Goal: Contribute content

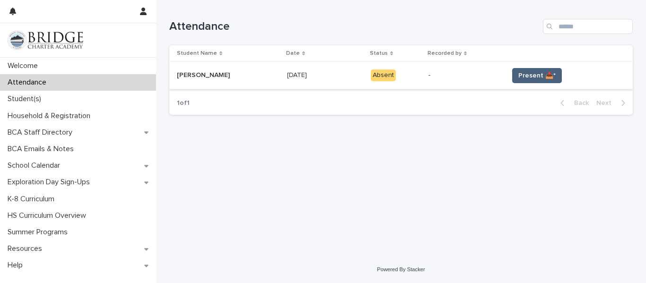
click at [527, 77] on span "Present 📥*" at bounding box center [536, 75] width 37 height 9
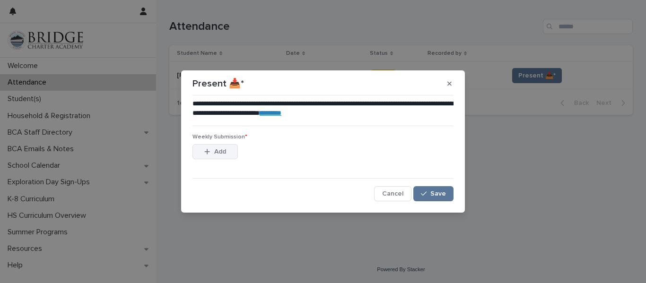
click at [215, 150] on span "Add" at bounding box center [220, 151] width 12 height 7
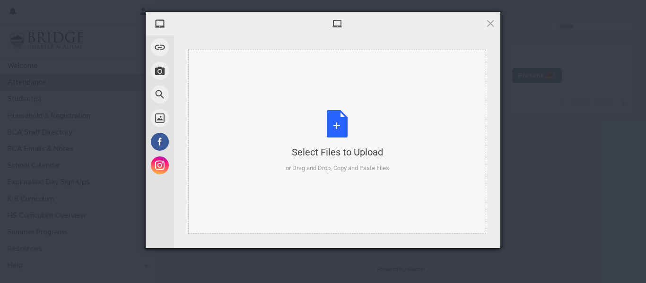
click at [333, 126] on div "Select Files to Upload or Drag and Drop, Copy and Paste Files" at bounding box center [338, 141] width 104 height 63
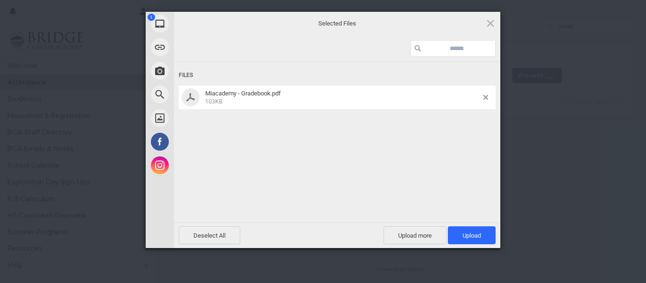
click at [239, 133] on div "Files Miacademy - Gradebook.pdf 103KB" at bounding box center [337, 141] width 326 height 159
click at [470, 238] on span "Upload 1" at bounding box center [472, 235] width 18 height 7
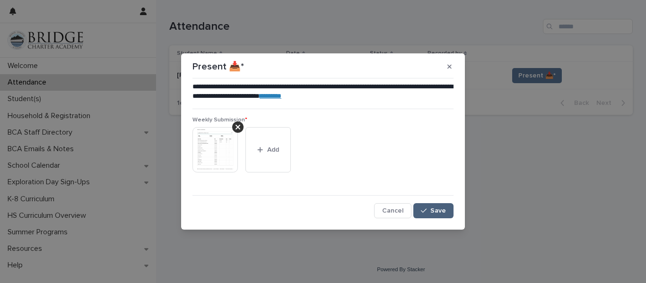
click at [426, 208] on icon "button" at bounding box center [424, 211] width 6 height 7
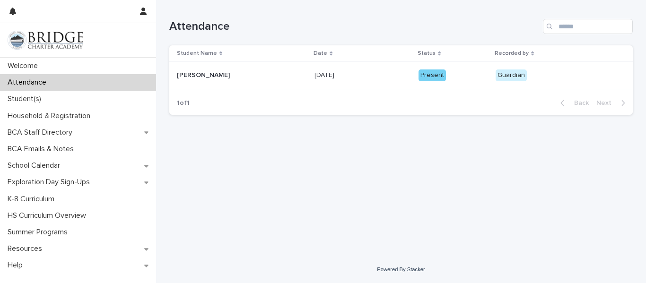
click at [297, 168] on div "Loading... Saving… Loading... Saving… Attendance Student Name Date Status Recor…" at bounding box center [401, 116] width 473 height 233
